Goal: Contribute content

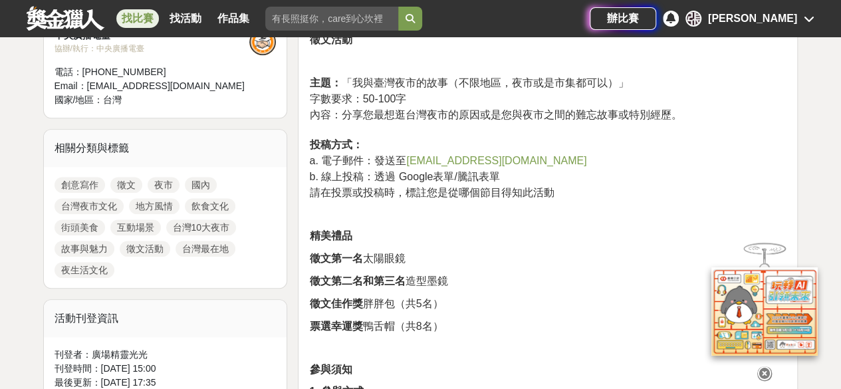
scroll to position [465, 0]
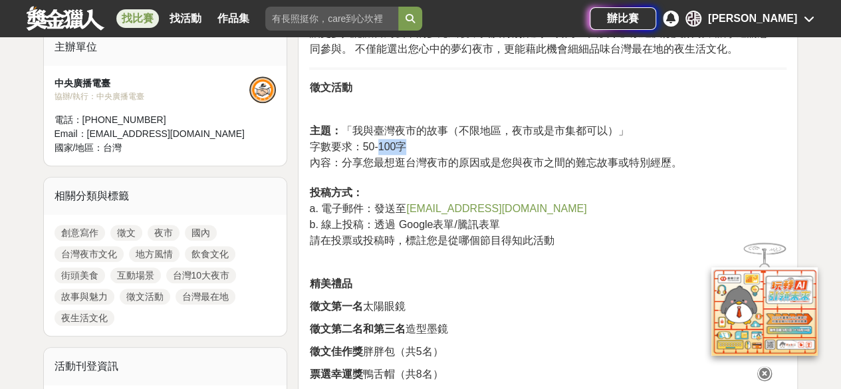
drag, startPoint x: 378, startPoint y: 145, endPoint x: 404, endPoint y: 147, distance: 26.0
click at [404, 147] on span "字數要求：50-100字" at bounding box center [357, 146] width 97 height 11
drag, startPoint x: 393, startPoint y: 142, endPoint x: 374, endPoint y: 164, distance: 30.1
click at [374, 164] on span "內容：分享您最想逛台灣夜市的原因或是您與夜市之間的難忘故事或特別經歷。" at bounding box center [495, 162] width 372 height 11
drag, startPoint x: 374, startPoint y: 149, endPoint x: 405, endPoint y: 150, distance: 31.2
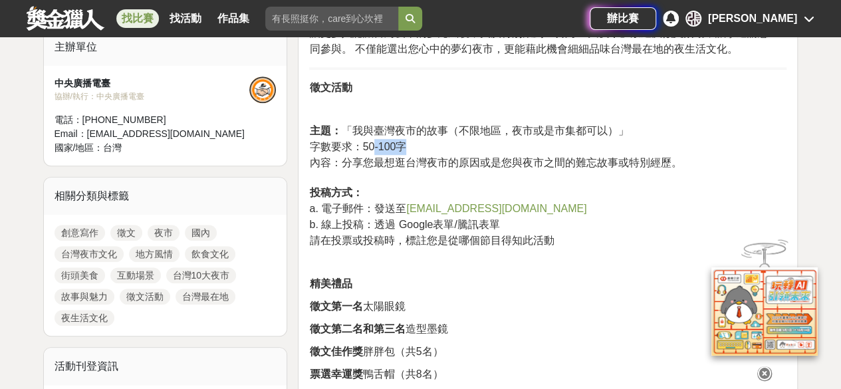
click at [405, 150] on span "字數要求：50-100字" at bounding box center [357, 146] width 97 height 11
copy span "-100字"
drag, startPoint x: 310, startPoint y: 126, endPoint x: 445, endPoint y: 134, distance: 134.5
click at [445, 134] on span "主題： 「我與臺灣夜市的故事（不限地區，夜市或是市集都可以）」" at bounding box center [468, 130] width 319 height 11
copy span "主題： 「我與臺灣夜市的故事"
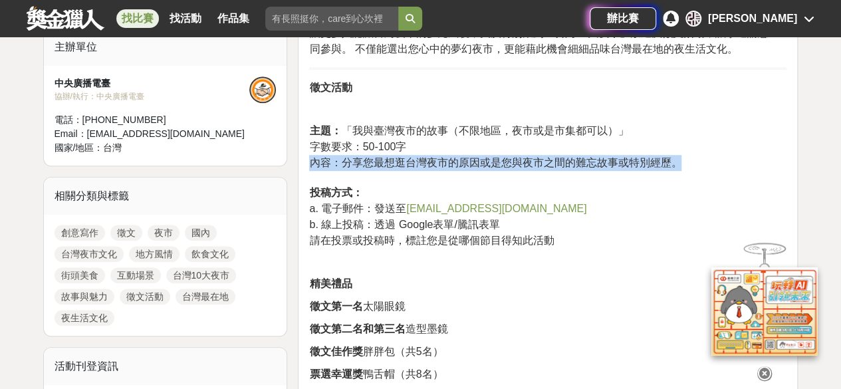
drag, startPoint x: 308, startPoint y: 158, endPoint x: 698, endPoint y: 167, distance: 389.6
click at [698, 167] on p "主題： 「我與臺灣夜市的故事（不限地區，夜市或是市集都可以）」 字數要求：50-100字 內容：分享您最想逛台灣夜市的原因或是您與夜市之間的難忘故事或特別經歷…" at bounding box center [547, 186] width 477 height 126
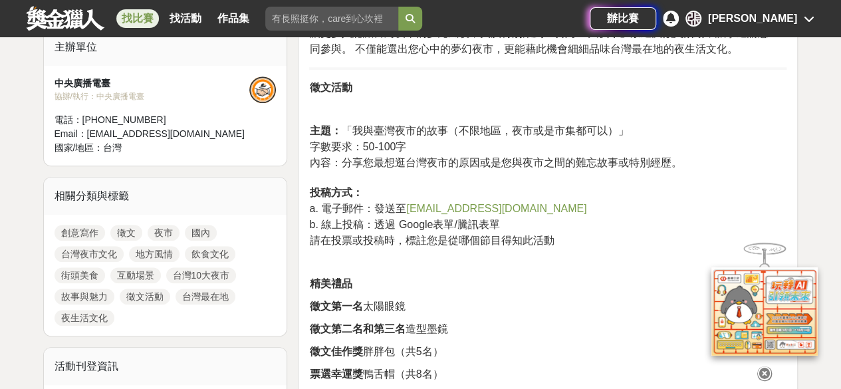
drag, startPoint x: 645, startPoint y: 153, endPoint x: 433, endPoint y: 162, distance: 211.5
click at [433, 162] on span "內容：分享您最想逛台灣夜市的原因或是您與夜市之間的難忘故事或特別經歷。" at bounding box center [495, 162] width 372 height 11
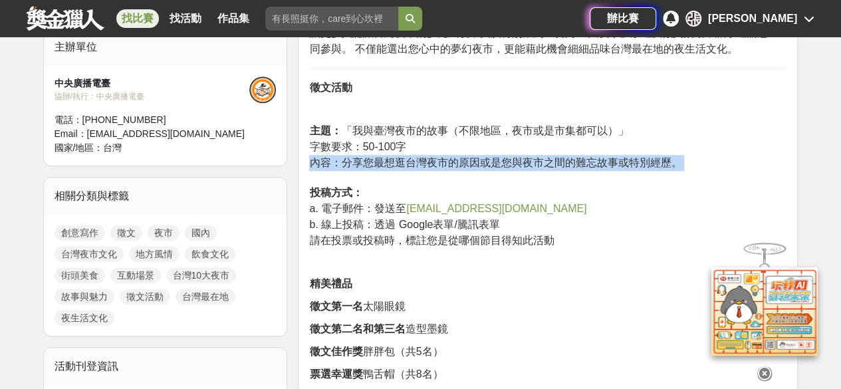
drag, startPoint x: 308, startPoint y: 158, endPoint x: 689, endPoint y: 169, distance: 380.4
click at [689, 169] on div "台灣夜市文化是島嶼生活的重要縮影，也是展現地方風情與飲食文化的最佳場域。 從琳瑯滿目的街頭美食、熱鬧非凡的遊戲攤位，到充滿人情味的互動場景，每個夜市都有屬於自…" at bounding box center [548, 327] width 500 height 691
copy span "內容：分享您最想逛台灣夜市的原因或是您與夜市之間的難忘故事或特別經歷。"
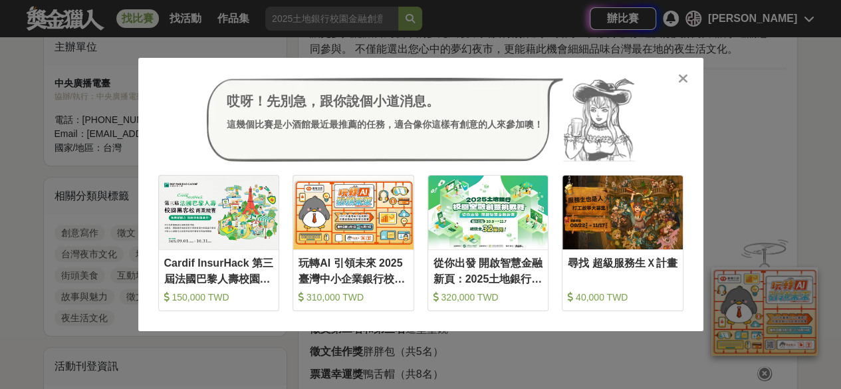
click at [683, 76] on icon at bounding box center [683, 78] width 10 height 13
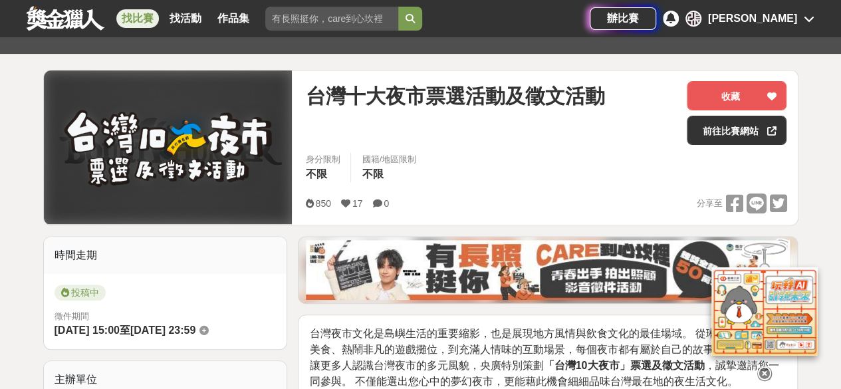
scroll to position [0, 0]
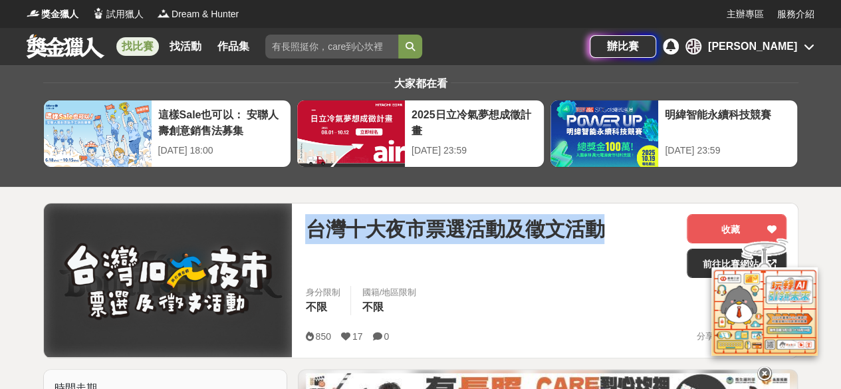
drag, startPoint x: 308, startPoint y: 223, endPoint x: 617, endPoint y: 226, distance: 309.1
click at [617, 226] on div "台灣十大夜市票選活動及徵文活動" at bounding box center [490, 229] width 371 height 30
copy span "台灣十大夜市票選活動及徵文活動"
